Goal: Find specific page/section: Find specific page/section

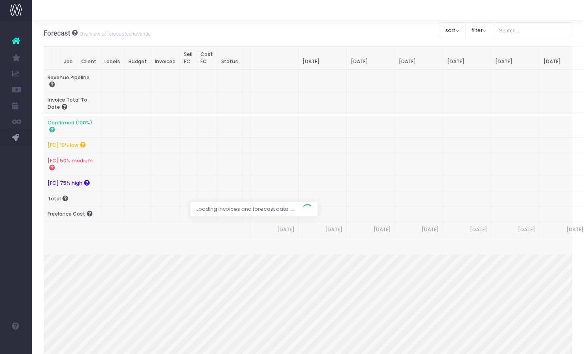
click at [417, 8] on div at bounding box center [308, 10] width 552 height 20
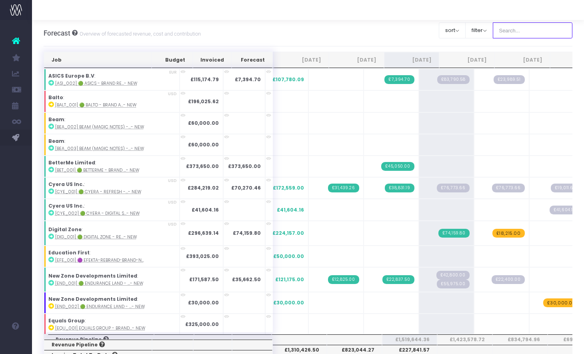
click at [479, 29] on input "text" at bounding box center [533, 30] width 80 height 16
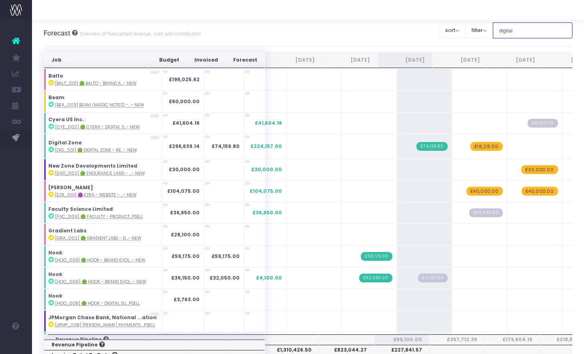
type input "digital zone"
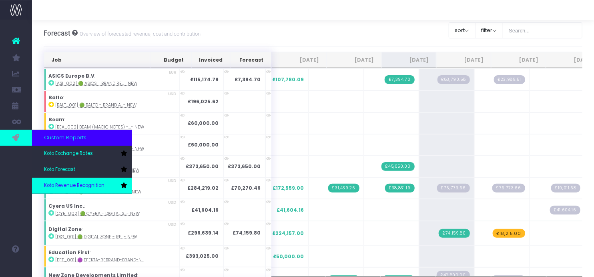
click at [67, 189] on span "Koto Revenue Recognition" at bounding box center [74, 185] width 60 height 7
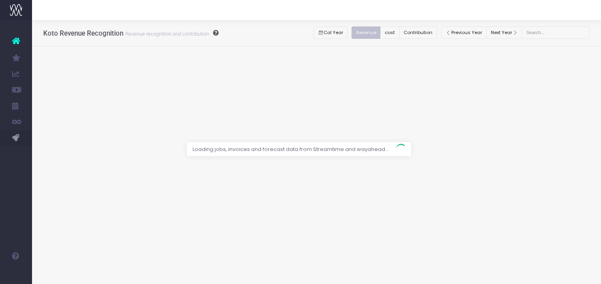
click at [296, 0] on div at bounding box center [316, 10] width 569 height 20
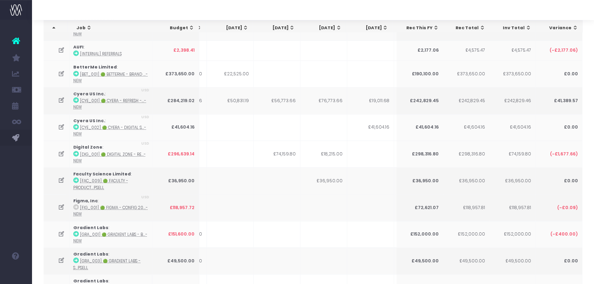
scroll to position [61, 0]
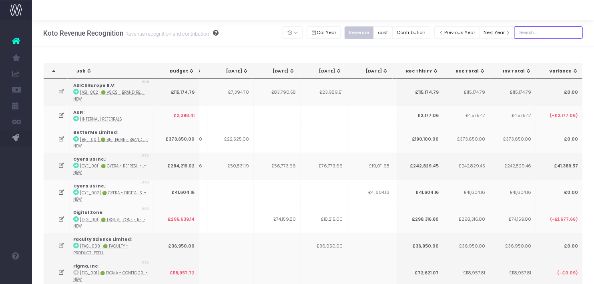
click at [546, 33] on input "text" at bounding box center [549, 32] width 68 height 12
type input "digital zone"
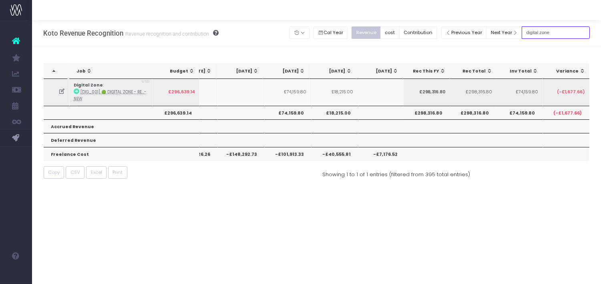
scroll to position [0, 123]
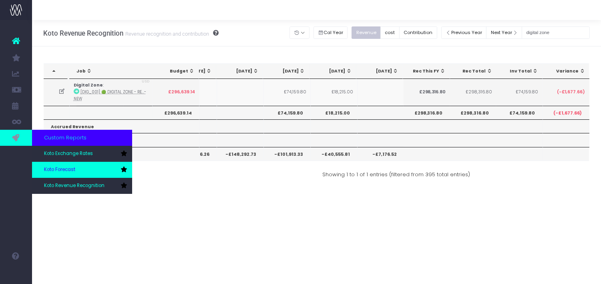
click at [79, 170] on link "Koto Forecast" at bounding box center [82, 170] width 100 height 16
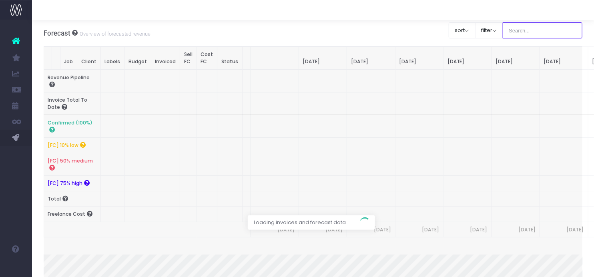
click at [537, 31] on input "text" at bounding box center [543, 30] width 80 height 16
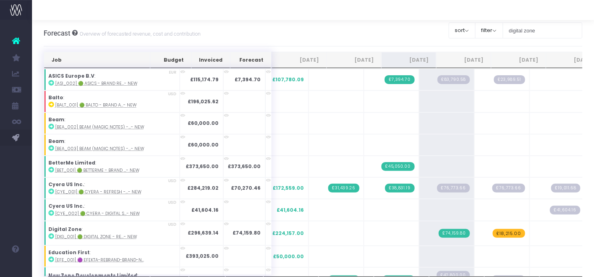
click at [356, 30] on div "Forecast Overview of forecasted revenue, cost and contribution Clear Filters so…" at bounding box center [313, 33] width 539 height 26
click at [548, 30] on input "digital zone" at bounding box center [543, 30] width 80 height 16
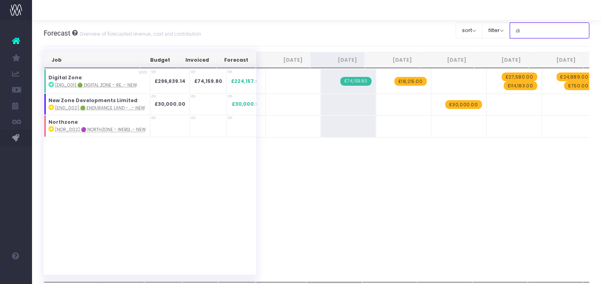
type input "d"
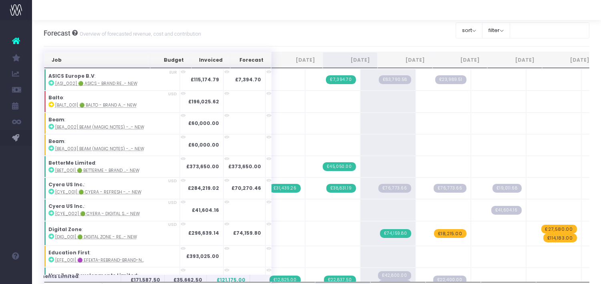
click at [361, 19] on div at bounding box center [316, 10] width 569 height 20
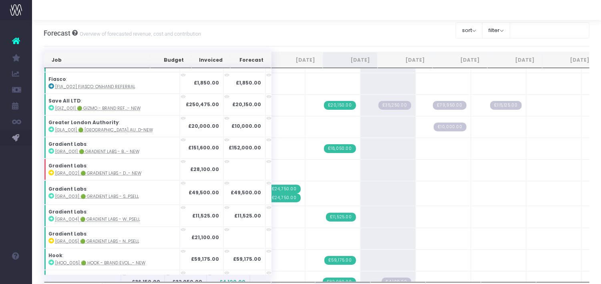
scroll to position [307, 0]
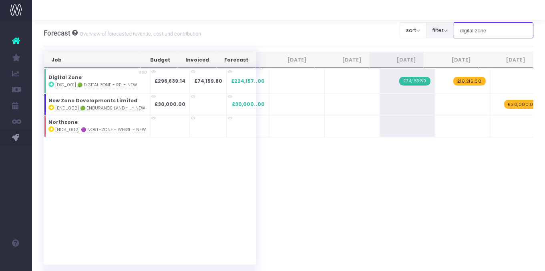
drag, startPoint x: 503, startPoint y: 34, endPoint x: 463, endPoint y: 34, distance: 39.6
click at [463, 34] on div "Clear Filters sort Sort by Job Name Desc Sort by Client Name Asc filter By Acco…" at bounding box center [466, 30] width 134 height 20
type input "d"
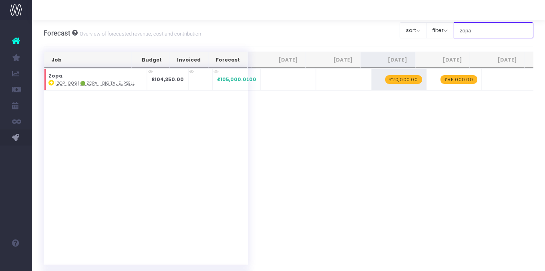
type input "zopa"
